Goal: Transaction & Acquisition: Book appointment/travel/reservation

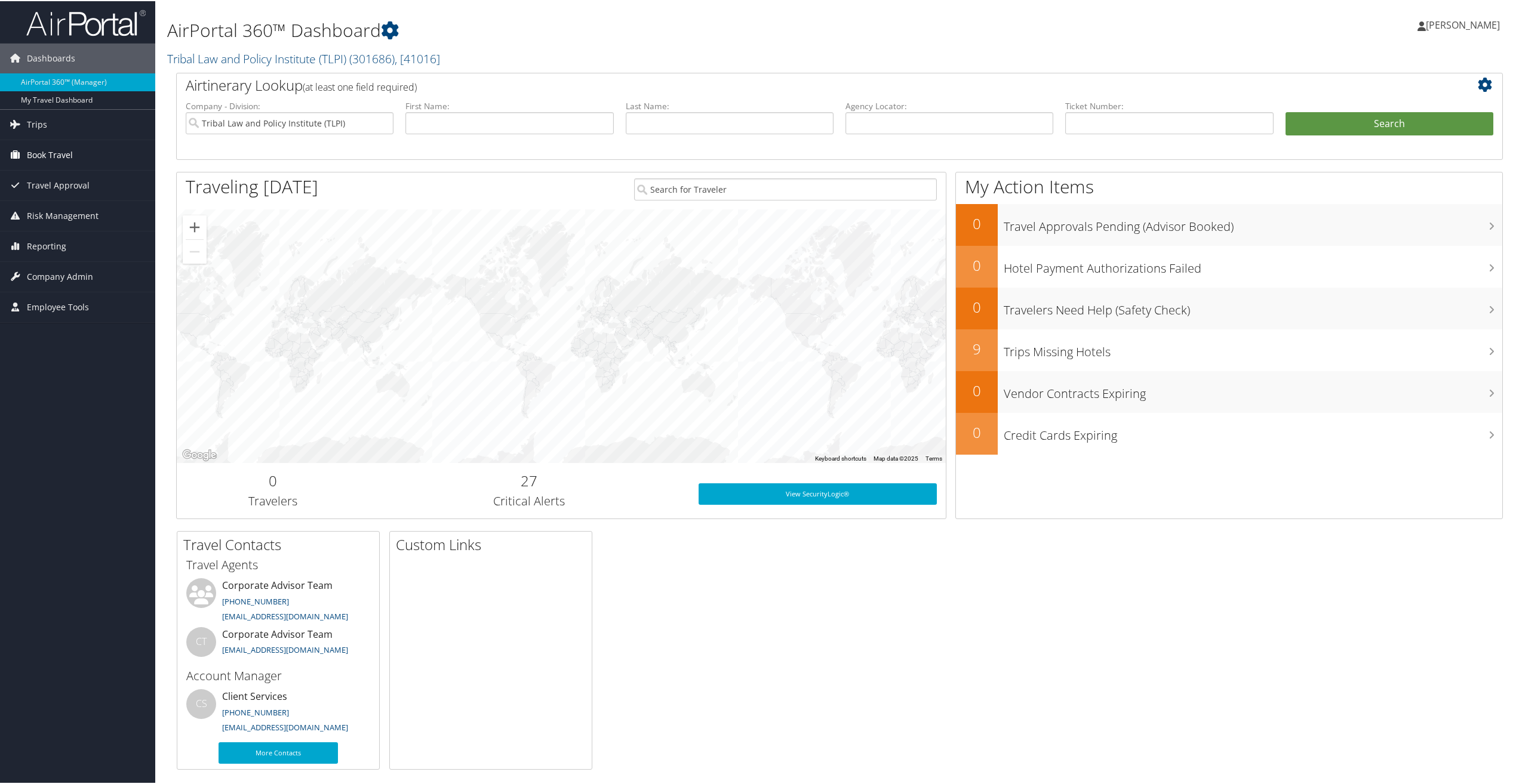
click at [42, 153] on span "Book Travel" at bounding box center [50, 154] width 46 height 30
click at [61, 217] on link "Book/Manage Online Trips" at bounding box center [78, 213] width 155 height 18
click at [45, 212] on link "Book/Manage Online Trips" at bounding box center [78, 213] width 155 height 18
